Goal: Task Accomplishment & Management: Use online tool/utility

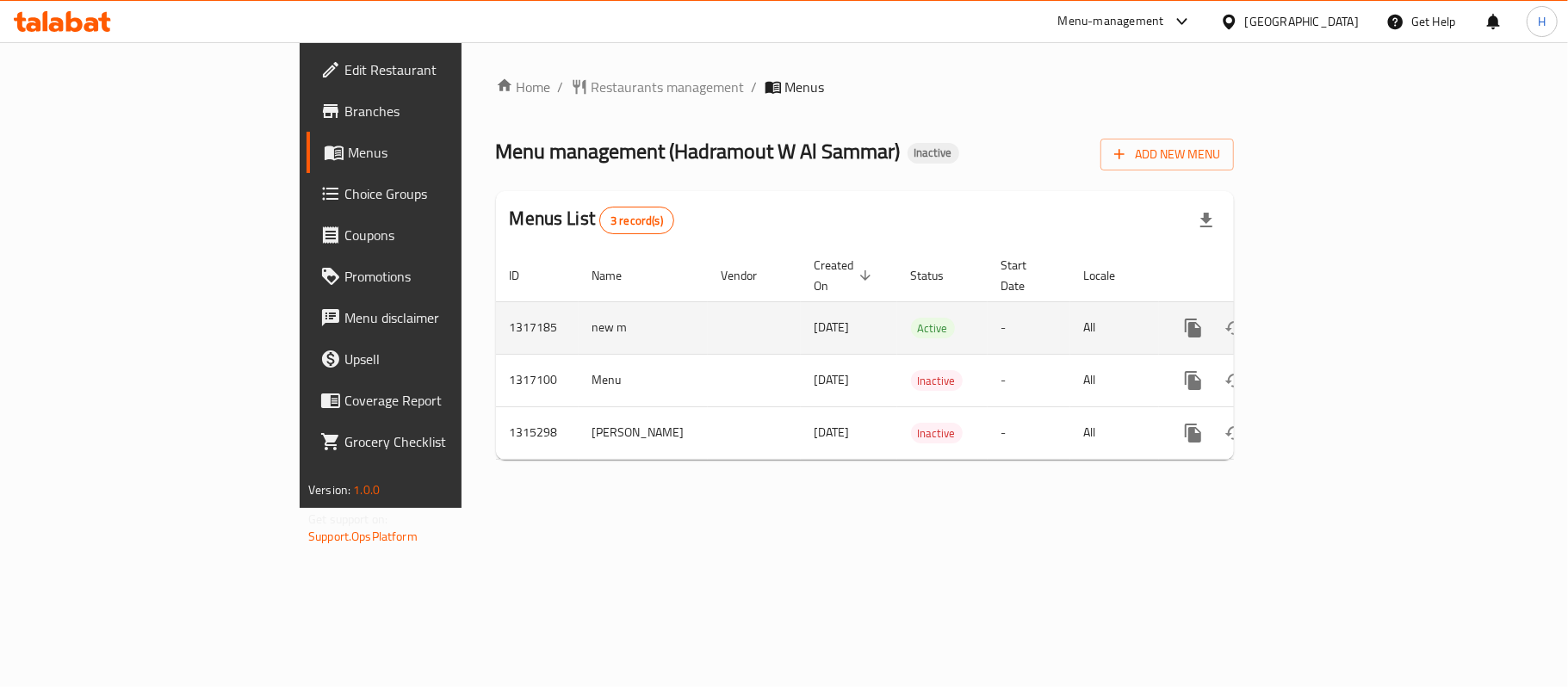
click at [1327, 317] on icon "enhanced table" at bounding box center [1318, 328] width 21 height 21
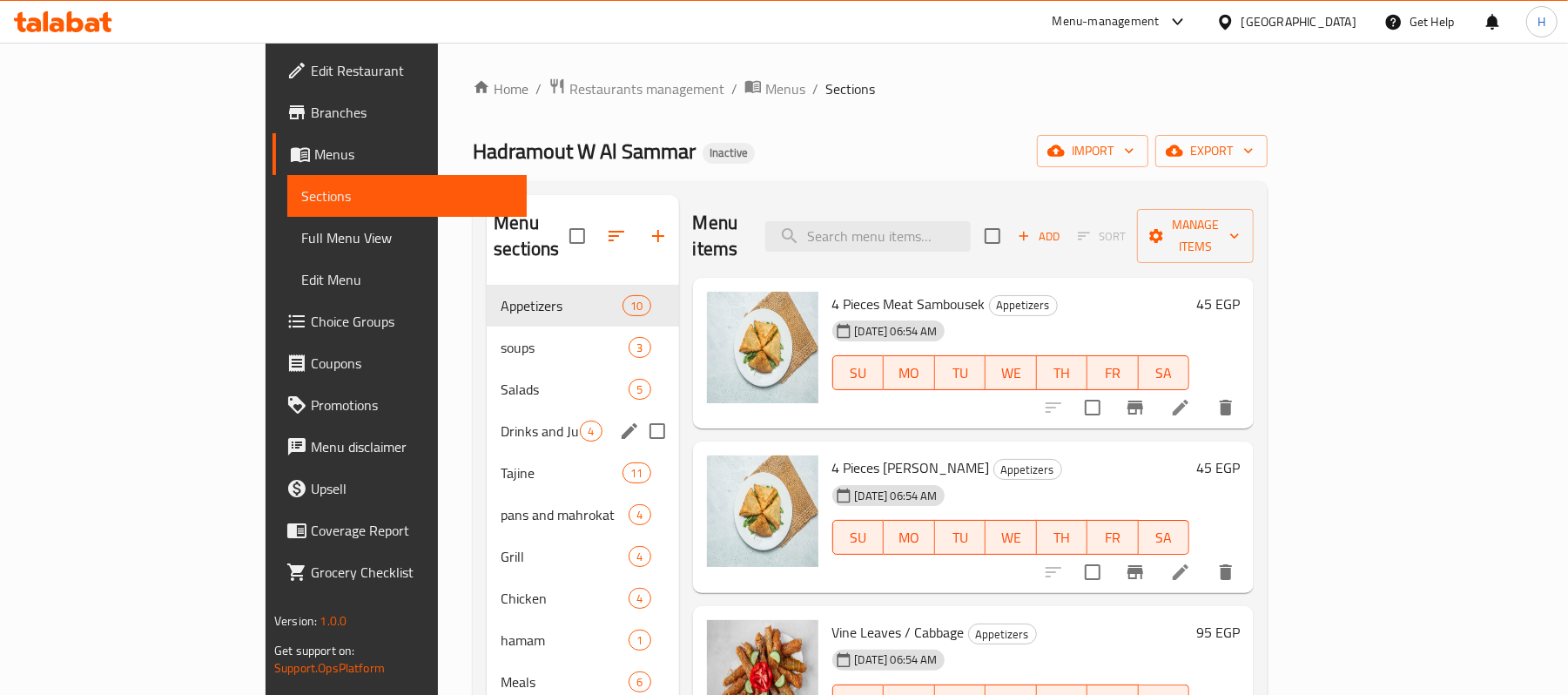
click at [486, 410] on div "Drinks and Juices 4" at bounding box center [582, 431] width 191 height 41
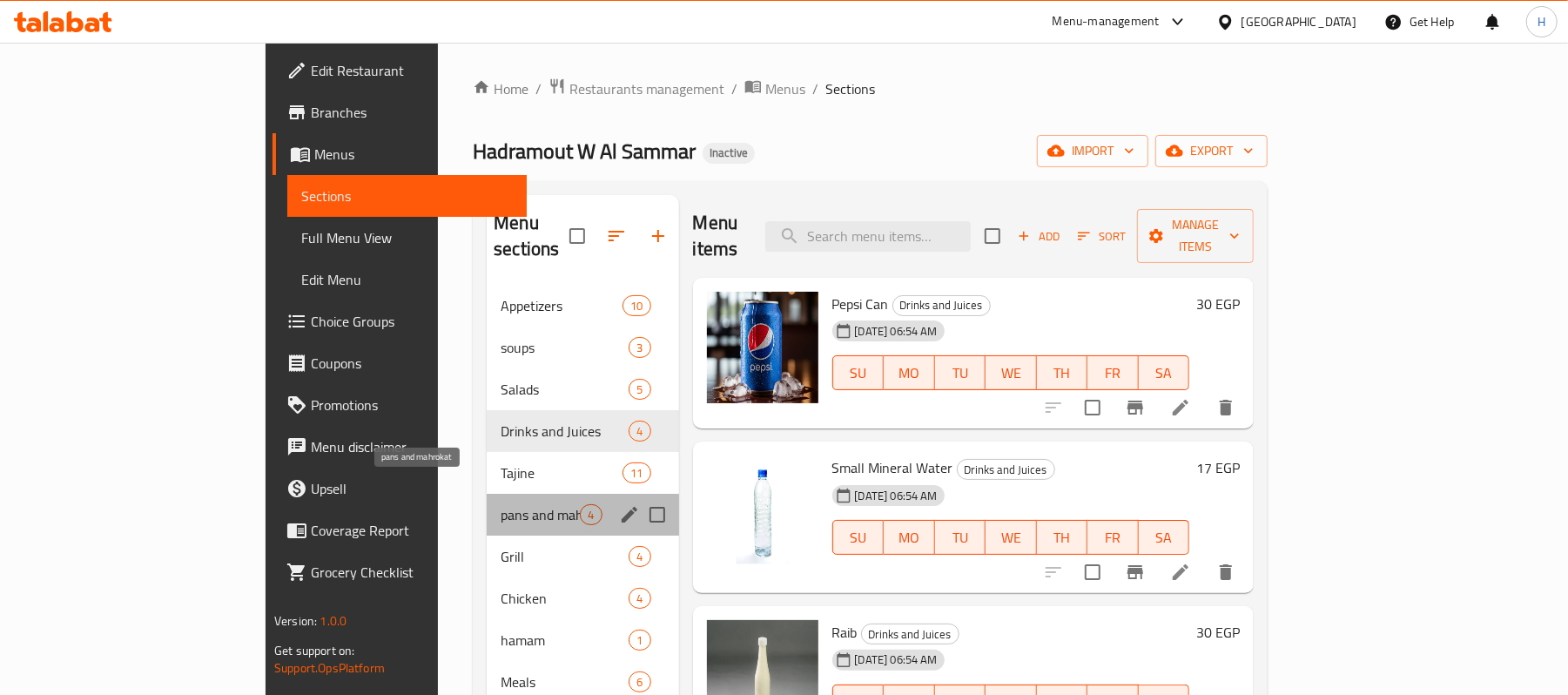
click at [501, 504] on span "pans and mahrokat" at bounding box center [540, 514] width 79 height 21
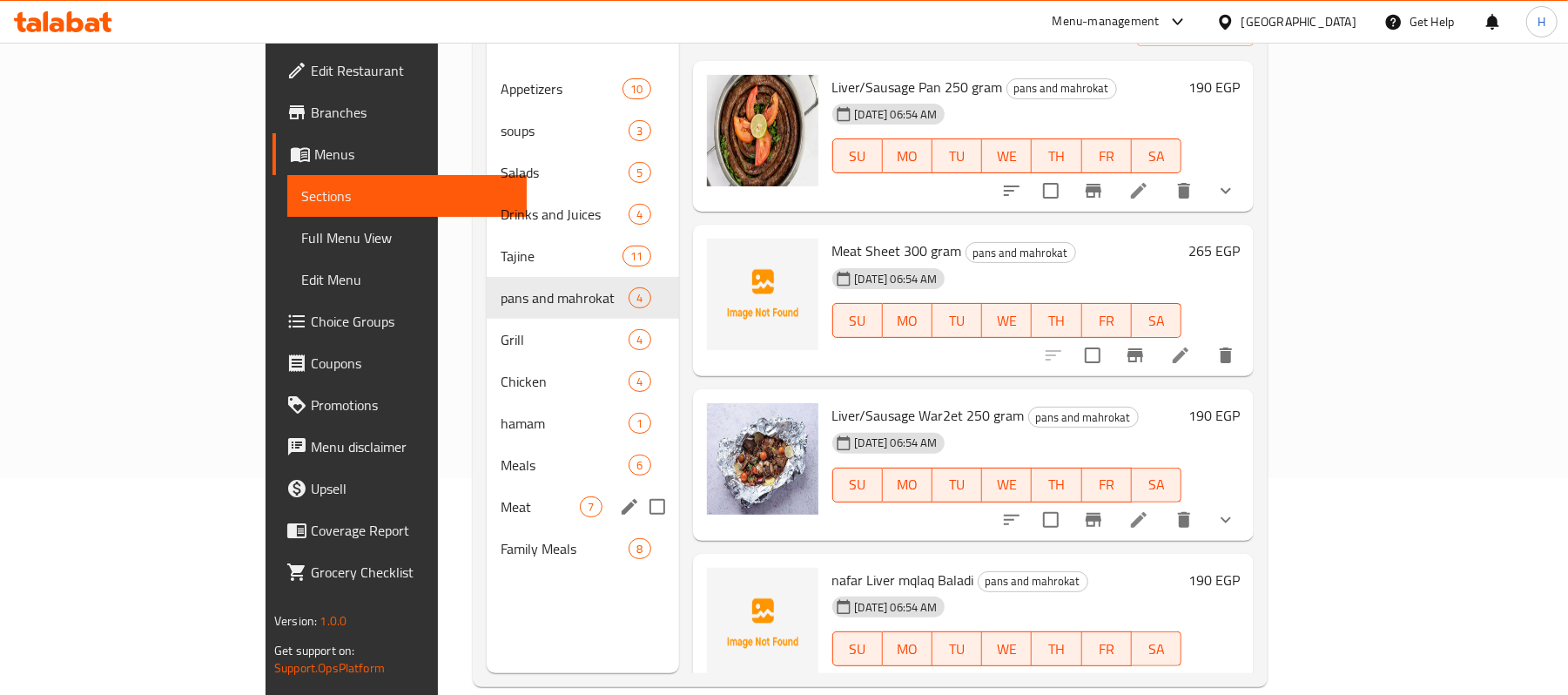
scroll to position [232, 0]
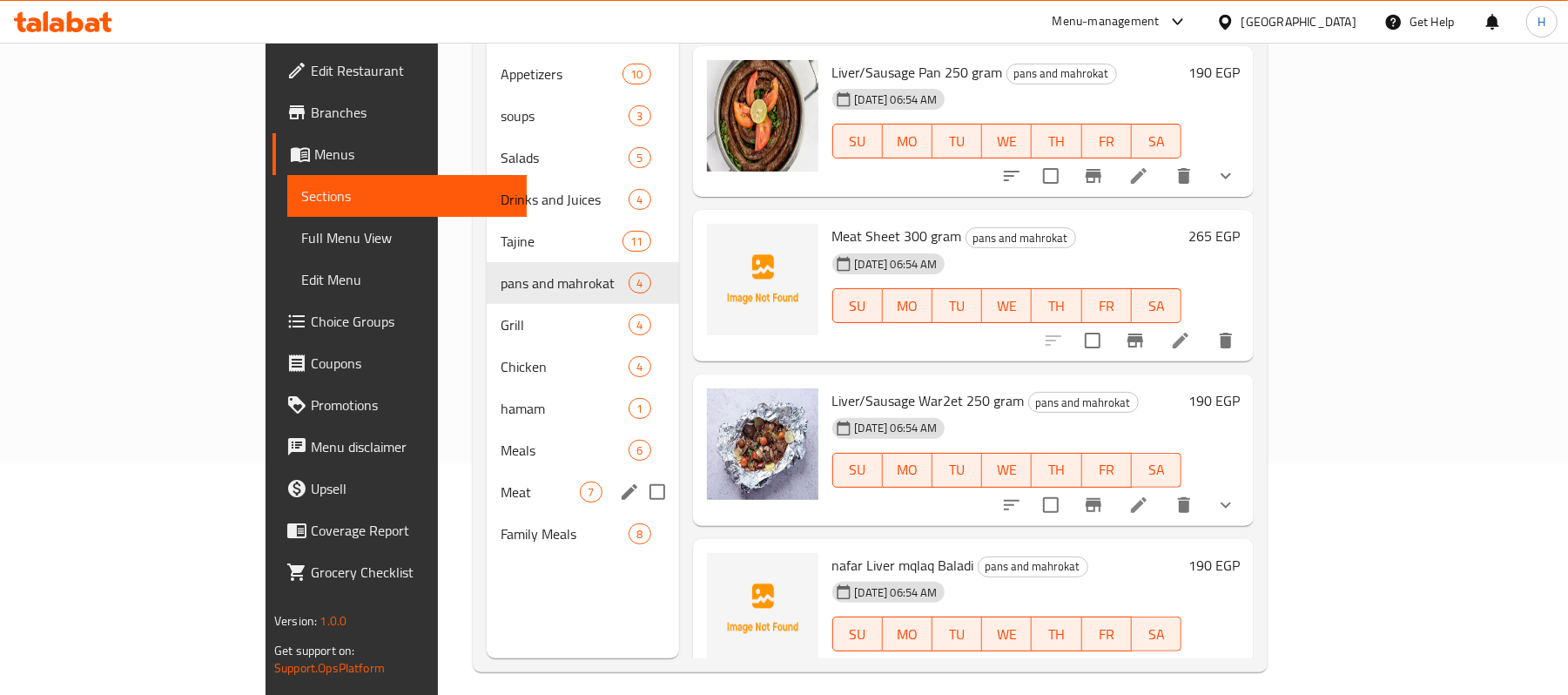
click at [486, 478] on div "Meat 7" at bounding box center [582, 491] width 191 height 41
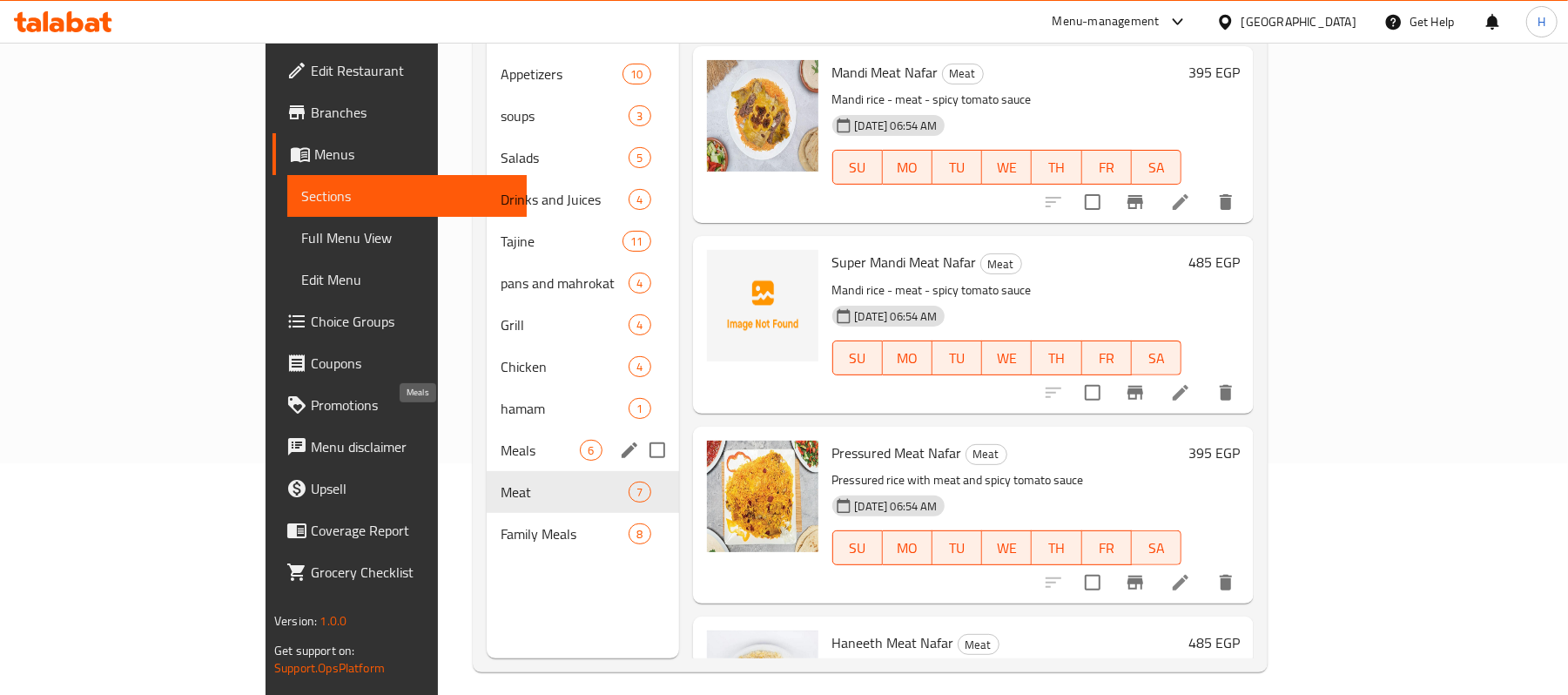
click at [486, 401] on div "hamam 1" at bounding box center [582, 408] width 191 height 41
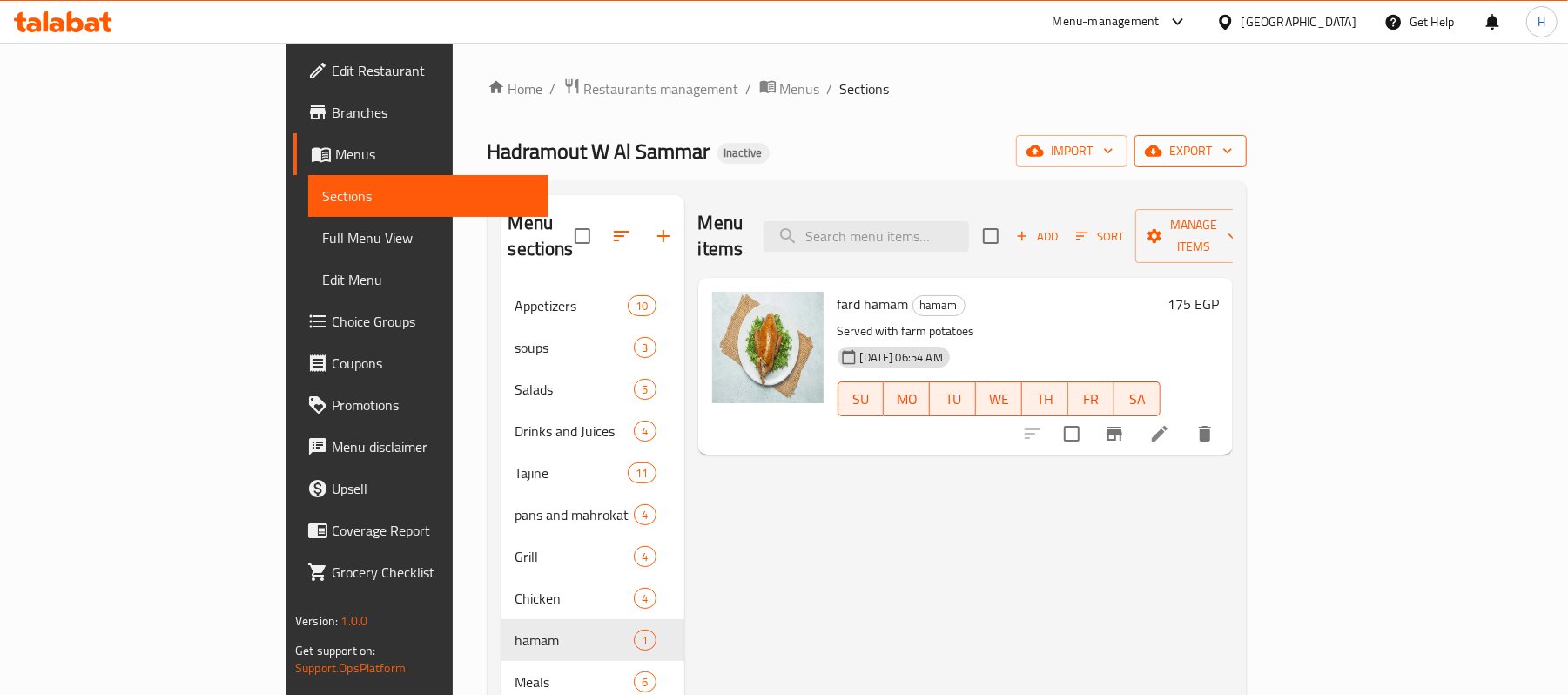
click at [1232, 161] on span "export" at bounding box center [1190, 151] width 85 height 22
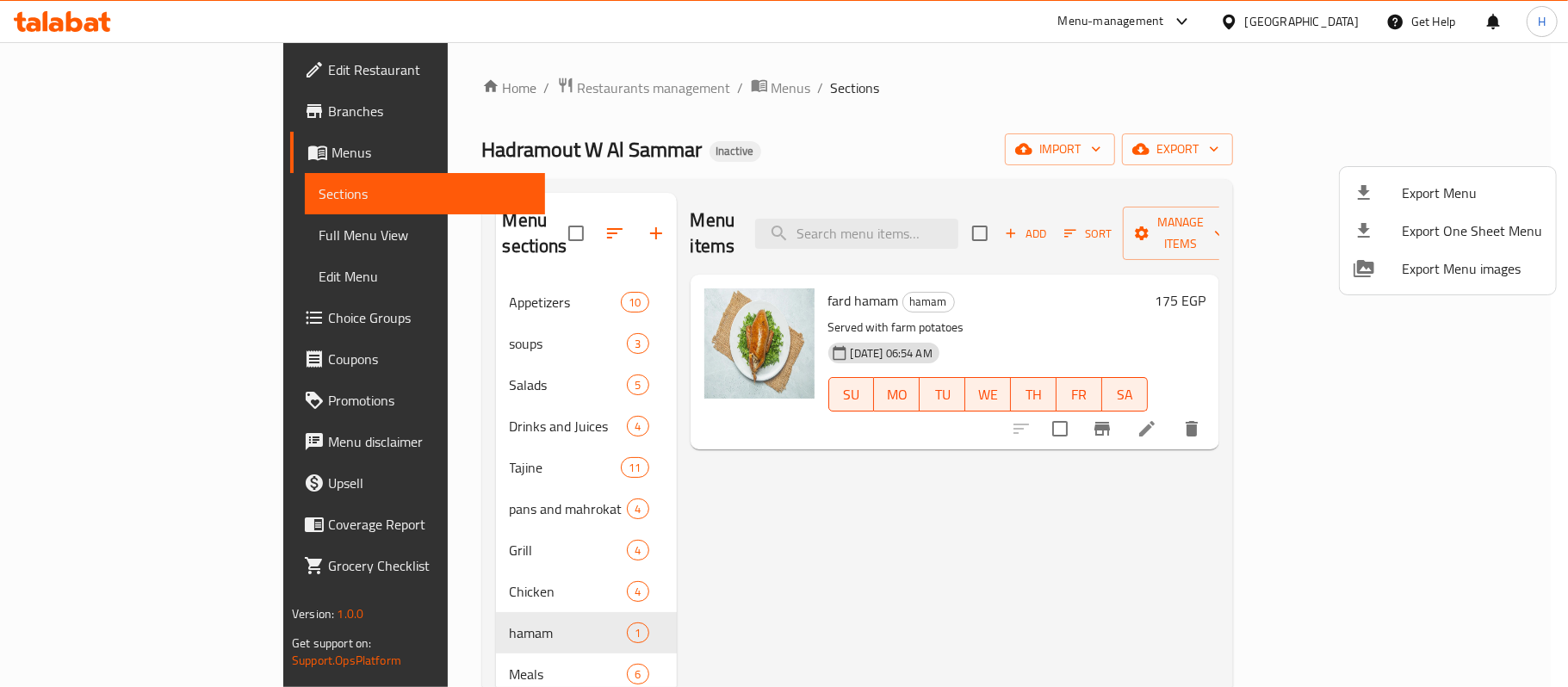
click at [1473, 186] on span "Export Menu" at bounding box center [1472, 193] width 141 height 21
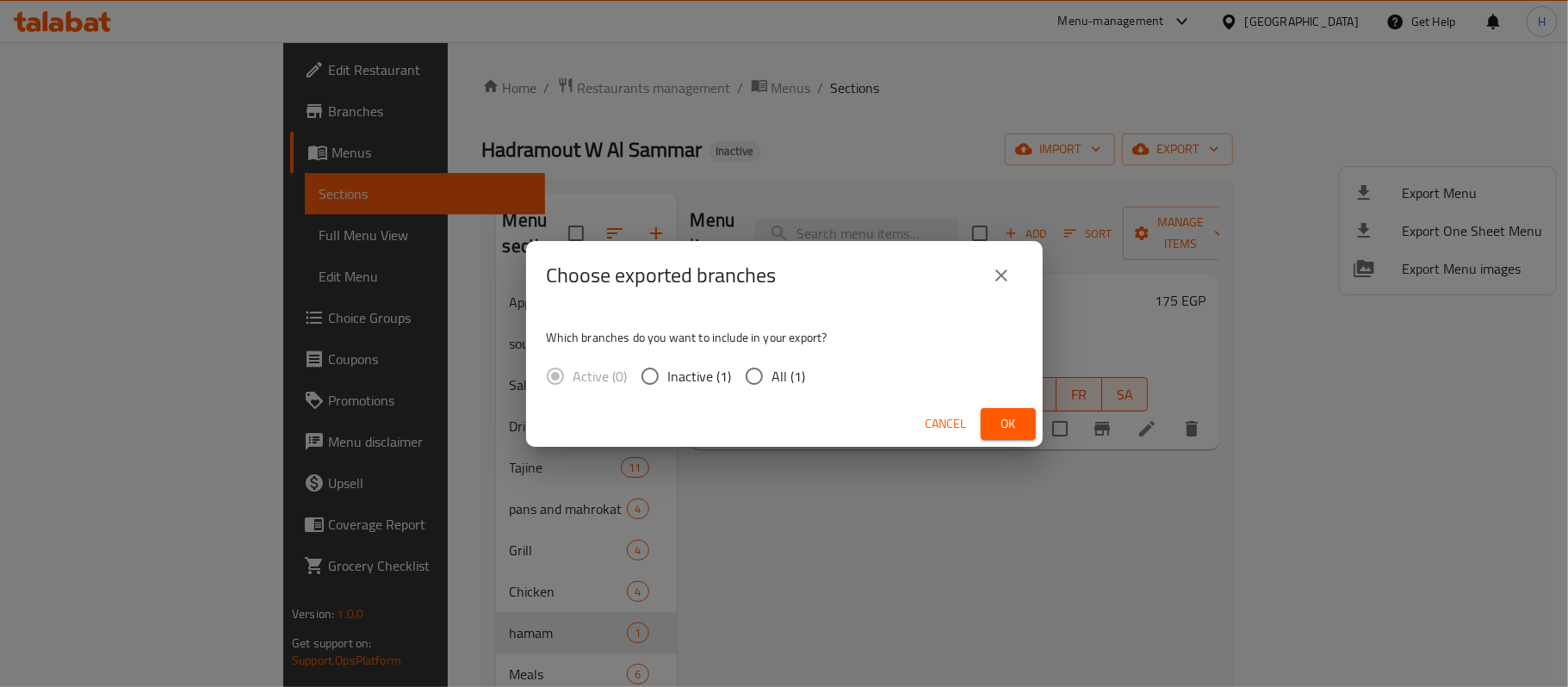
click at [799, 387] on span "All (1)" at bounding box center [788, 376] width 33 height 21
click at [772, 387] on input "All (1)" at bounding box center [754, 376] width 36 height 36
radio input "true"
click at [1014, 425] on span "Ok" at bounding box center [1008, 424] width 28 height 22
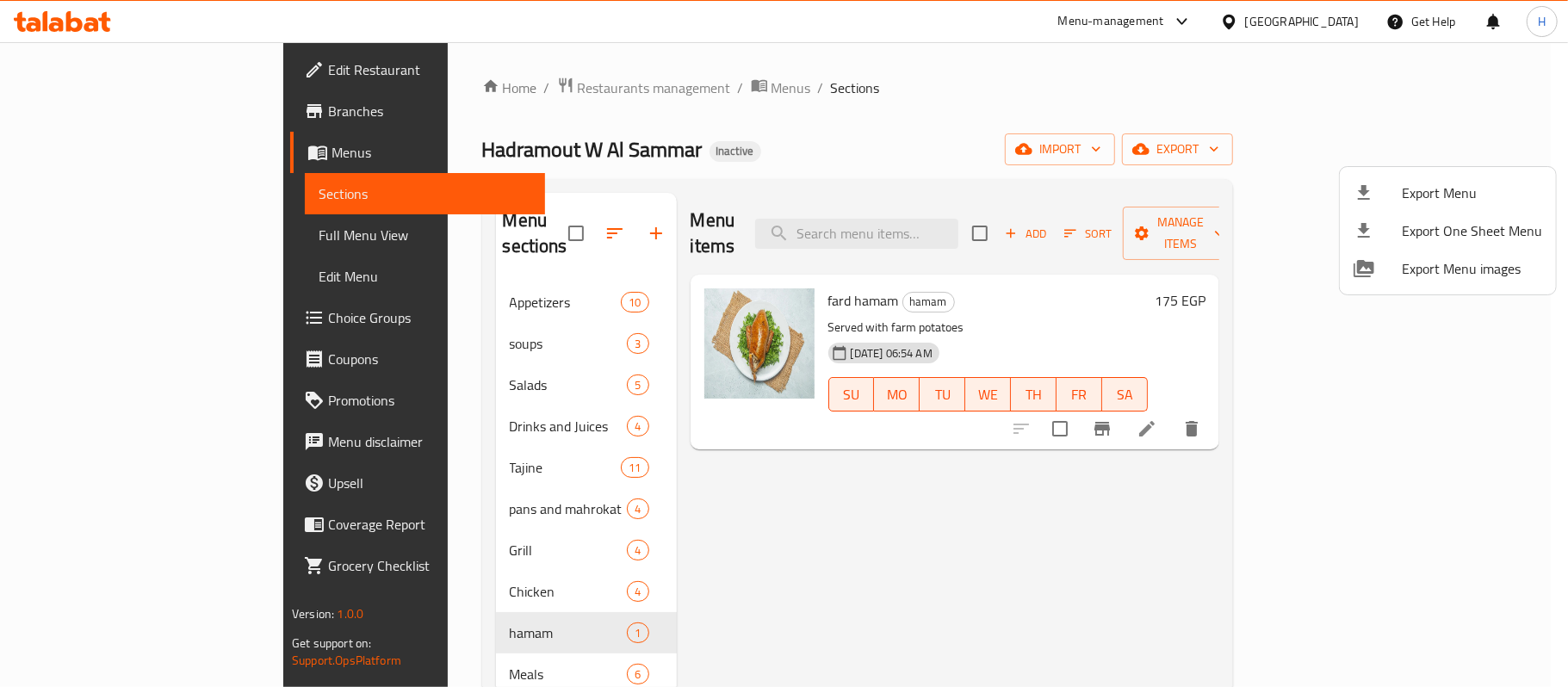
click at [160, 78] on div at bounding box center [784, 343] width 1568 height 687
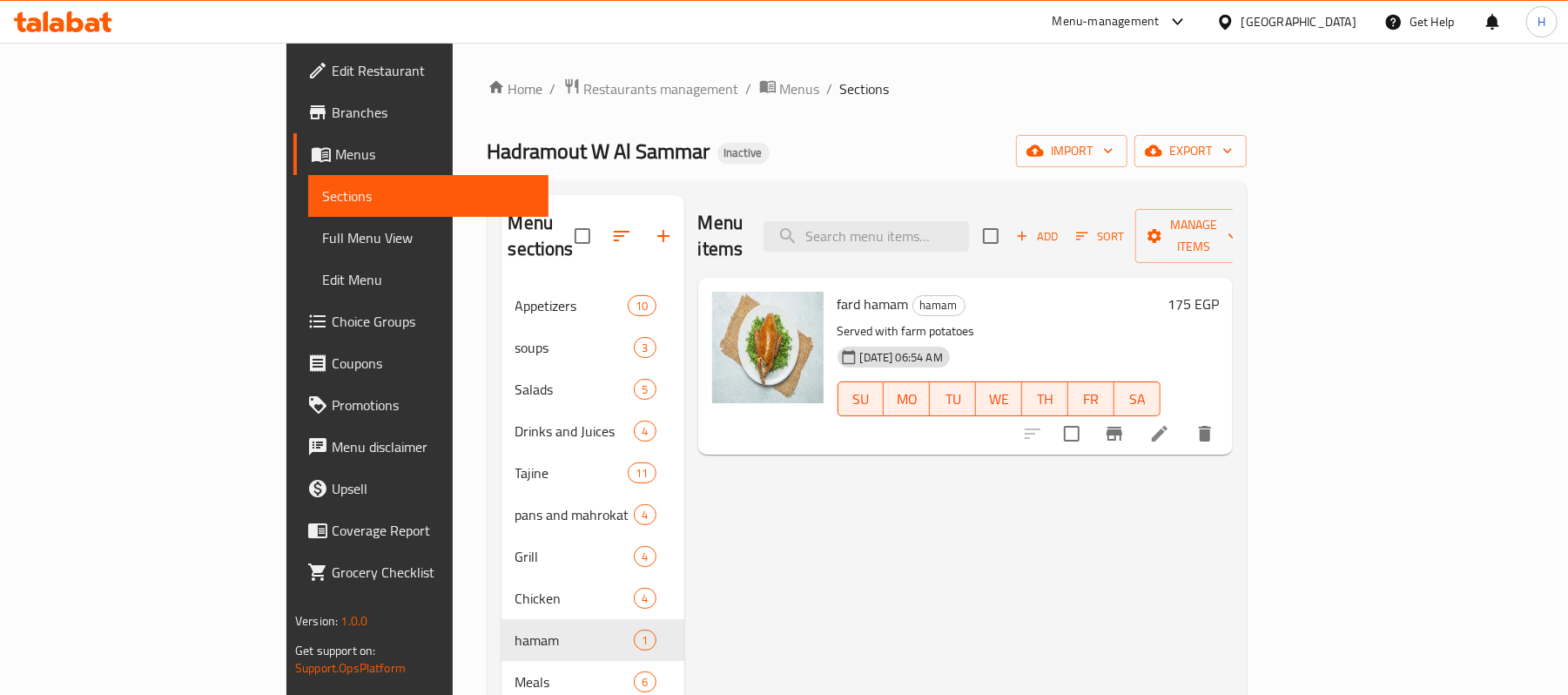
click at [332, 74] on span "Edit Restaurant" at bounding box center [433, 70] width 203 height 21
